Goal: Task Accomplishment & Management: Manage account settings

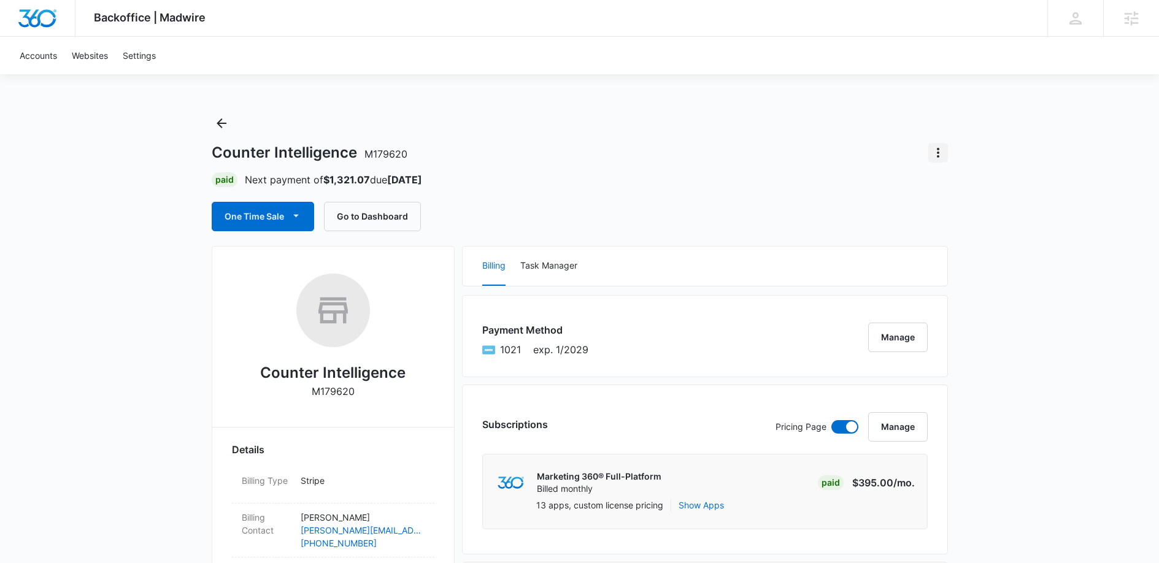
click at [941, 150] on icon "Actions" at bounding box center [938, 152] width 15 height 15
click at [952, 190] on div "Close Account" at bounding box center [973, 187] width 58 height 9
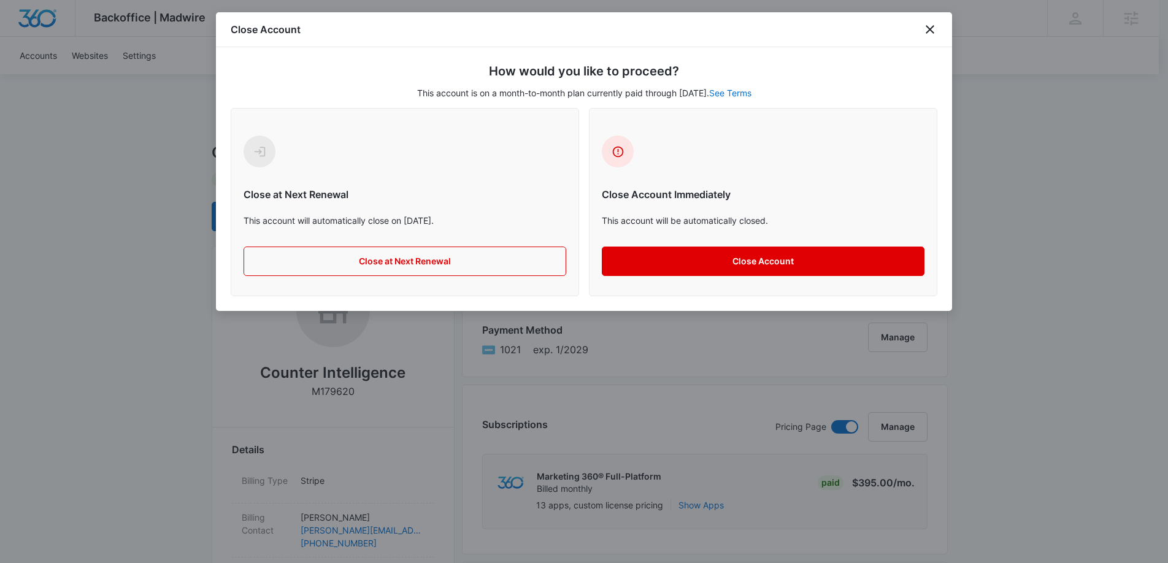
click at [742, 263] on button "Close Account" at bounding box center [763, 261] width 323 height 29
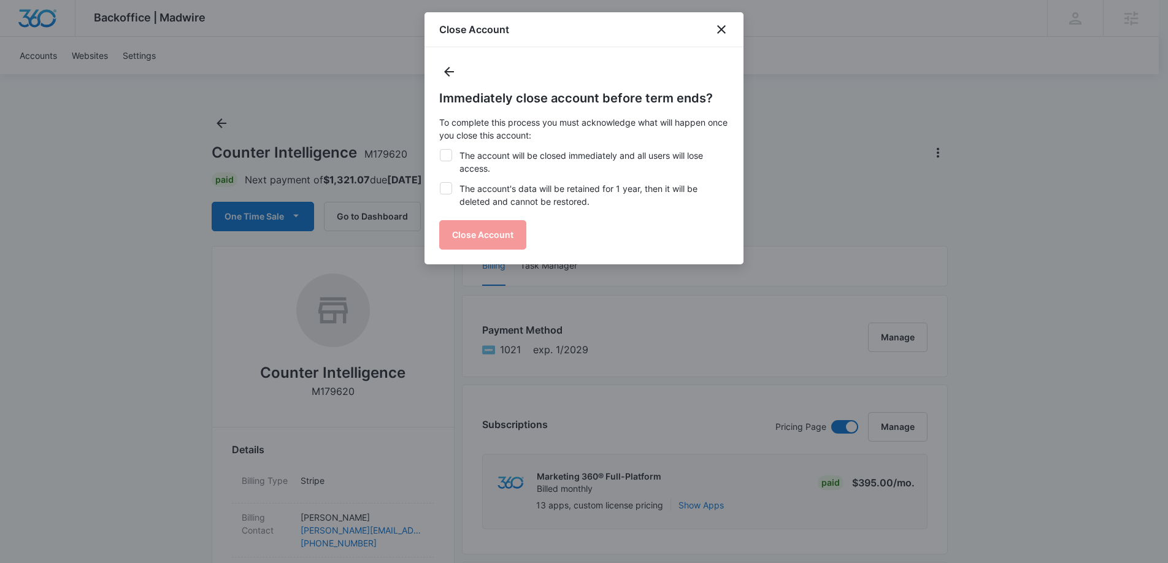
click at [449, 151] on icon at bounding box center [446, 155] width 11 height 11
click at [440, 150] on input "The account will be closed immediately and all users will lose access." at bounding box center [439, 149] width 1 height 1
checkbox input "true"
click at [448, 181] on div "Immediately close account before term ends? To complete this process you must a…" at bounding box center [584, 169] width 290 height 161
click at [447, 187] on icon at bounding box center [445, 188] width 7 height 6
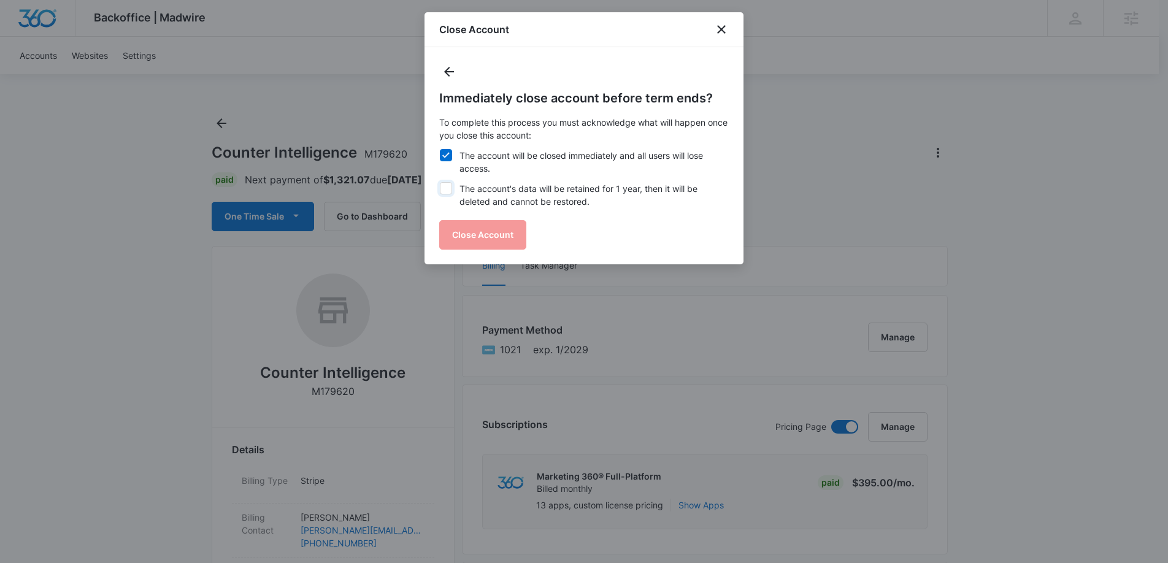
click at [440, 183] on input "The account's data will be retained for 1 year, then it will be deleted and can…" at bounding box center [439, 182] width 1 height 1
checkbox input "true"
click at [476, 228] on button "Close Account" at bounding box center [482, 234] width 87 height 29
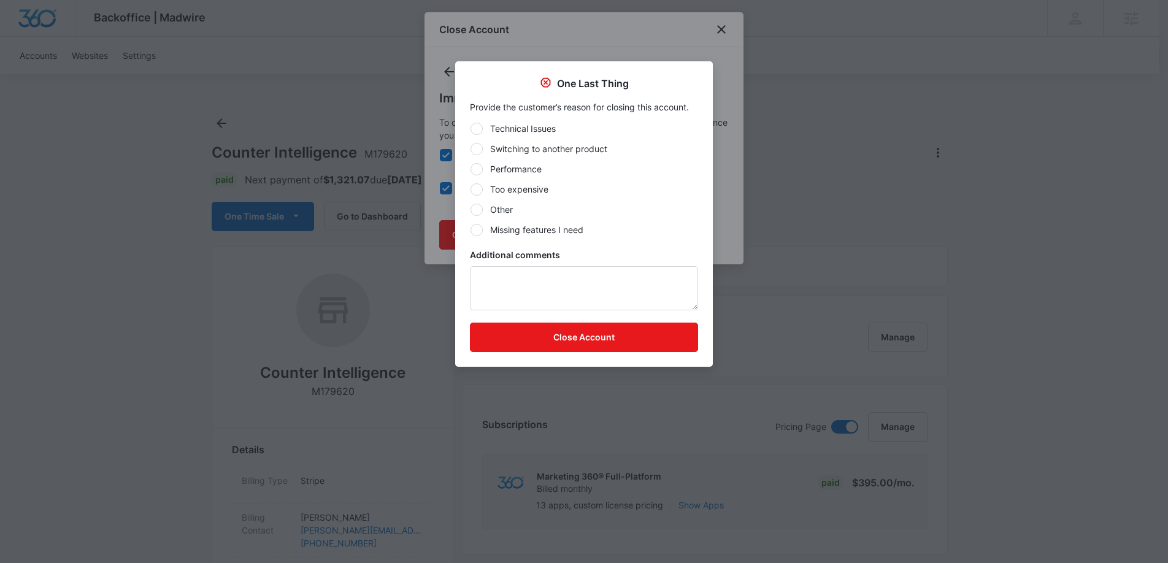
click at [506, 214] on label "Other" at bounding box center [584, 209] width 228 height 13
click at [471, 210] on input "Other" at bounding box center [470, 209] width 1 height 1
radio input "true"
click at [577, 332] on button "Close Account" at bounding box center [584, 337] width 228 height 29
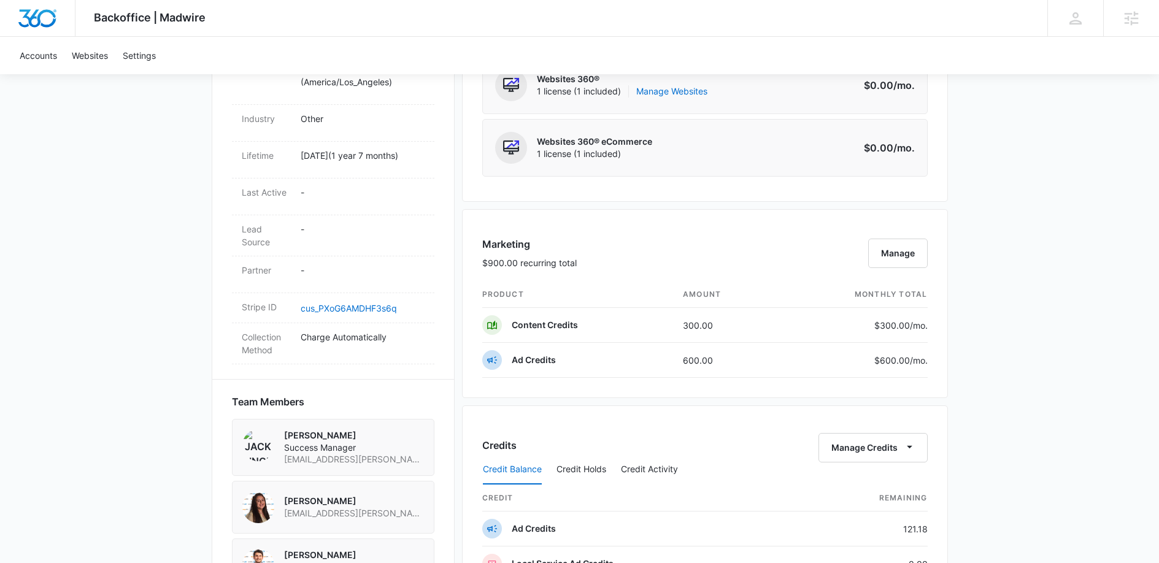
scroll to position [586, 0]
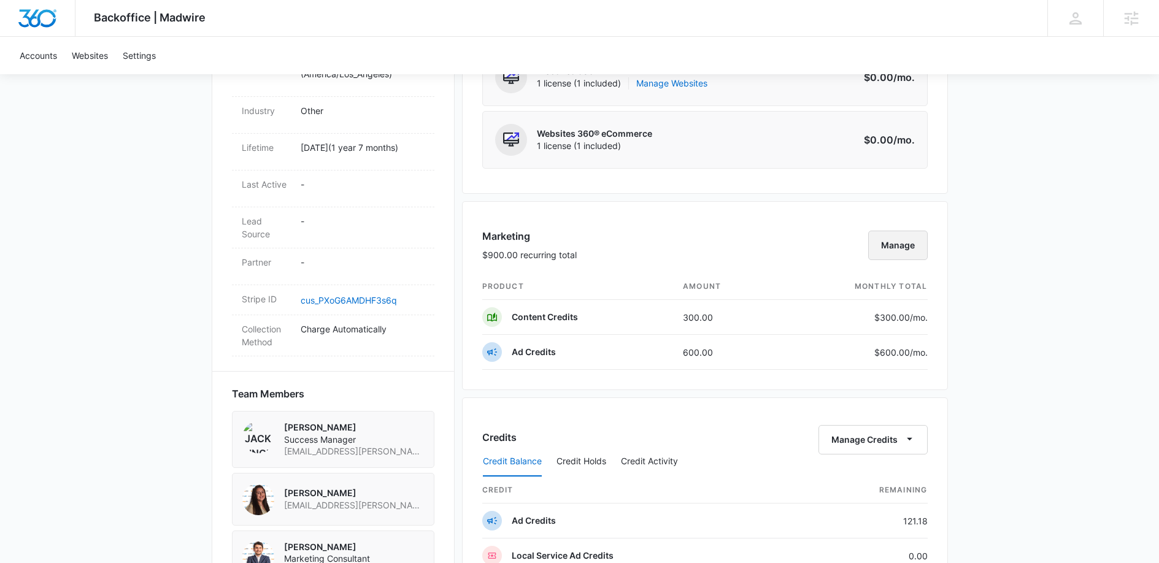
click at [893, 245] on button "Manage" at bounding box center [898, 245] width 60 height 29
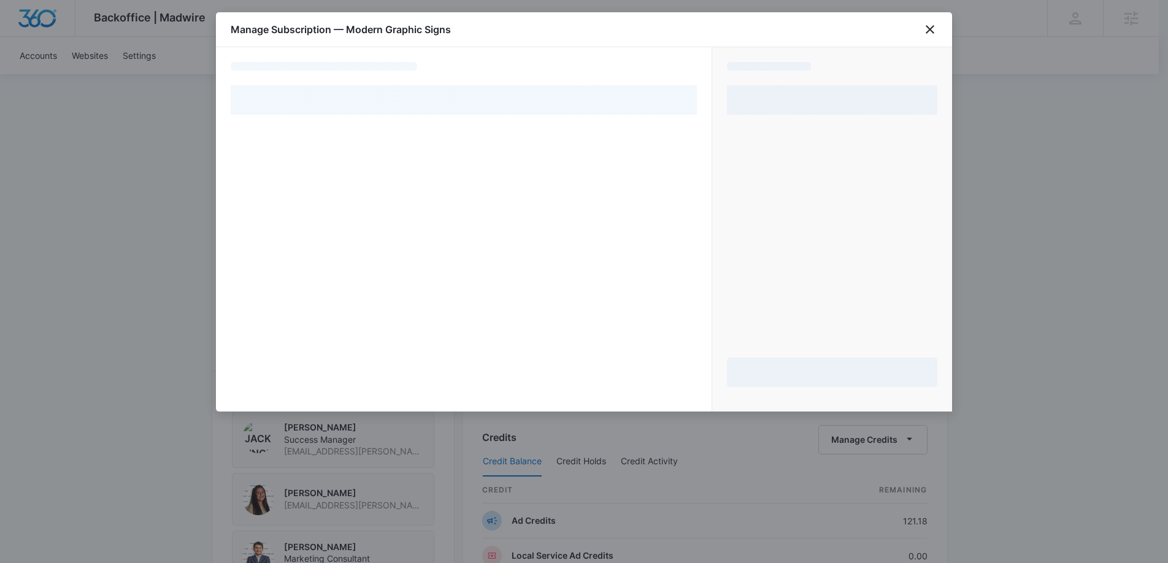
select select "pm_1OjU0VA4n8RTgNjUeoSzaPxg"
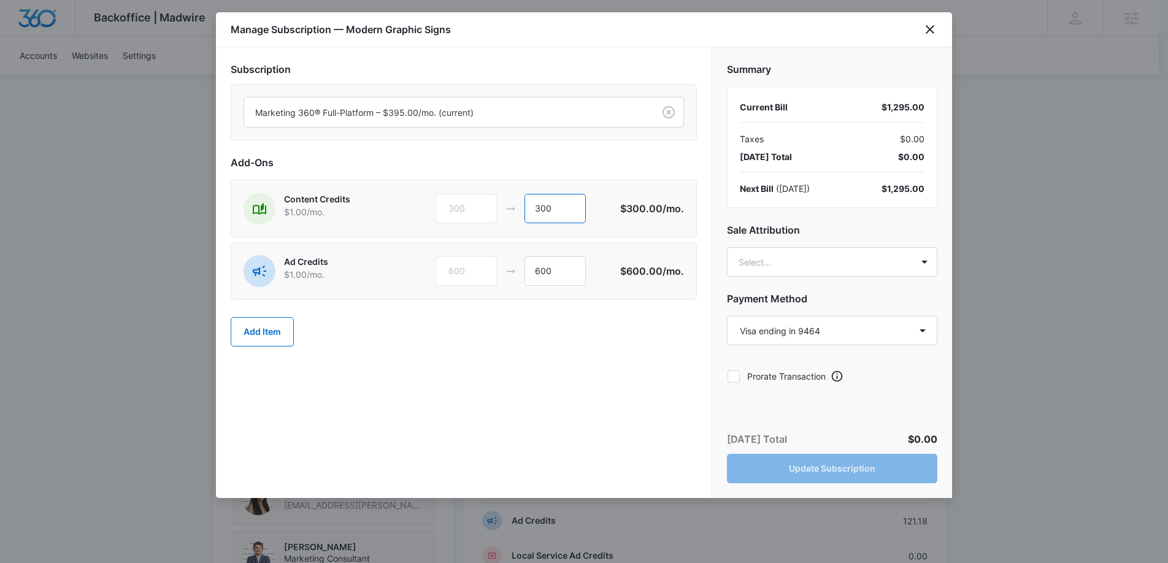
click at [547, 208] on input "300" at bounding box center [555, 208] width 61 height 29
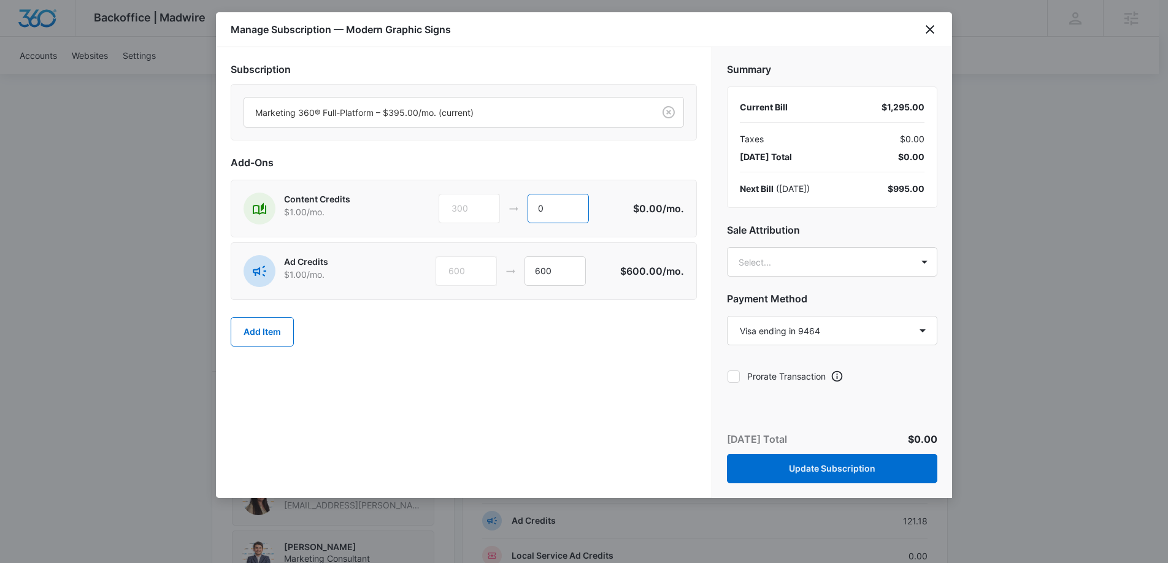
type input "0"
click at [663, 366] on div "Subscription Marketing 360® Full-Platform – $395.00/mo. (current) Add-Ons Conte…" at bounding box center [464, 272] width 496 height 451
click at [836, 464] on button "Update Subscription" at bounding box center [832, 468] width 210 height 29
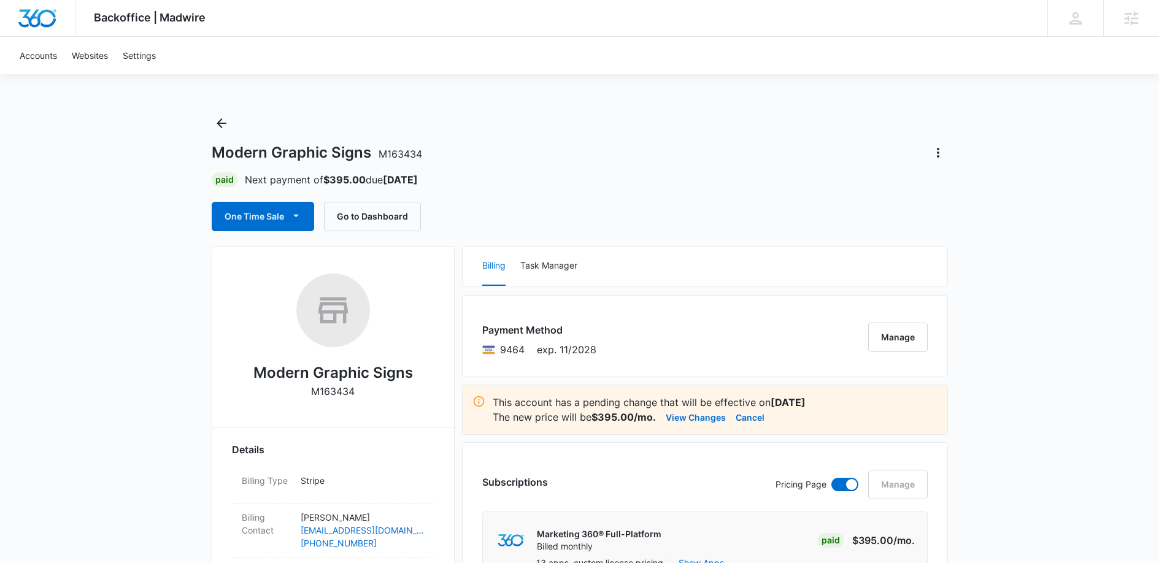
scroll to position [2, 0]
